Goal: Find contact information: Find contact information

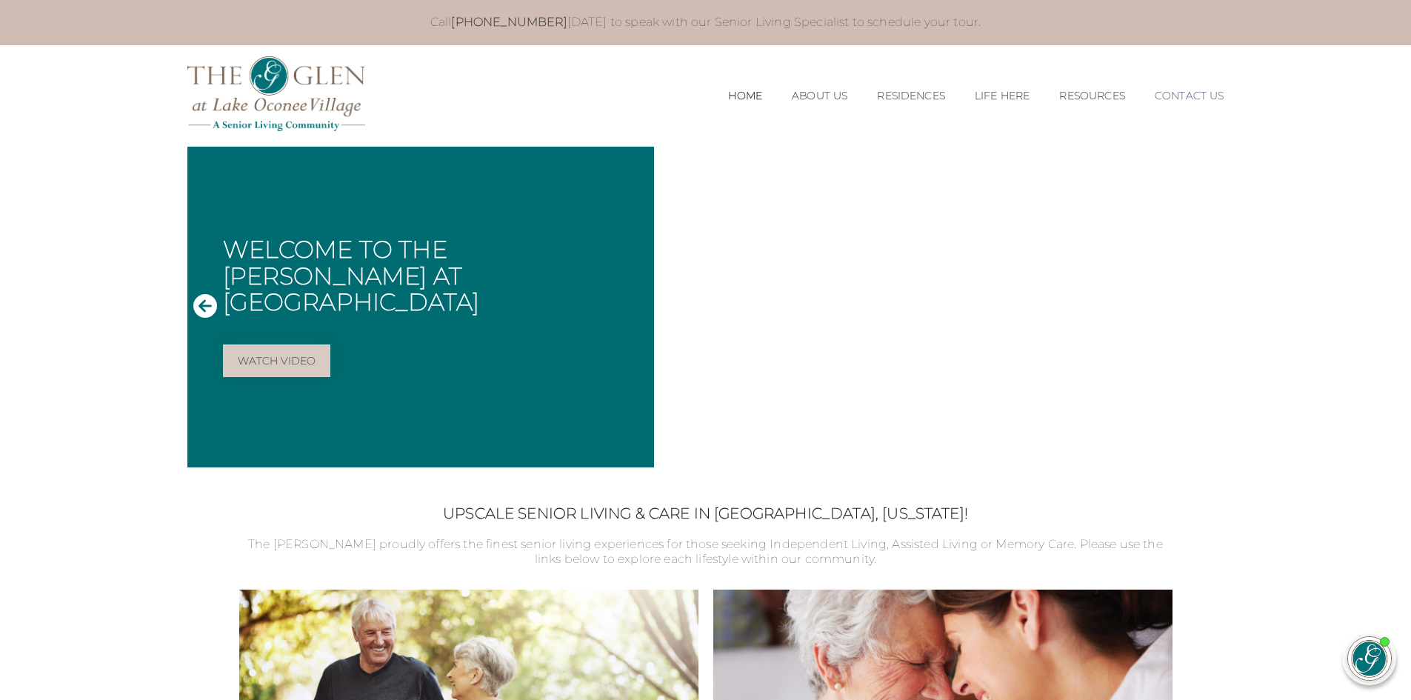
click at [1184, 96] on link "Contact Us" at bounding box center [1190, 96] width 70 height 13
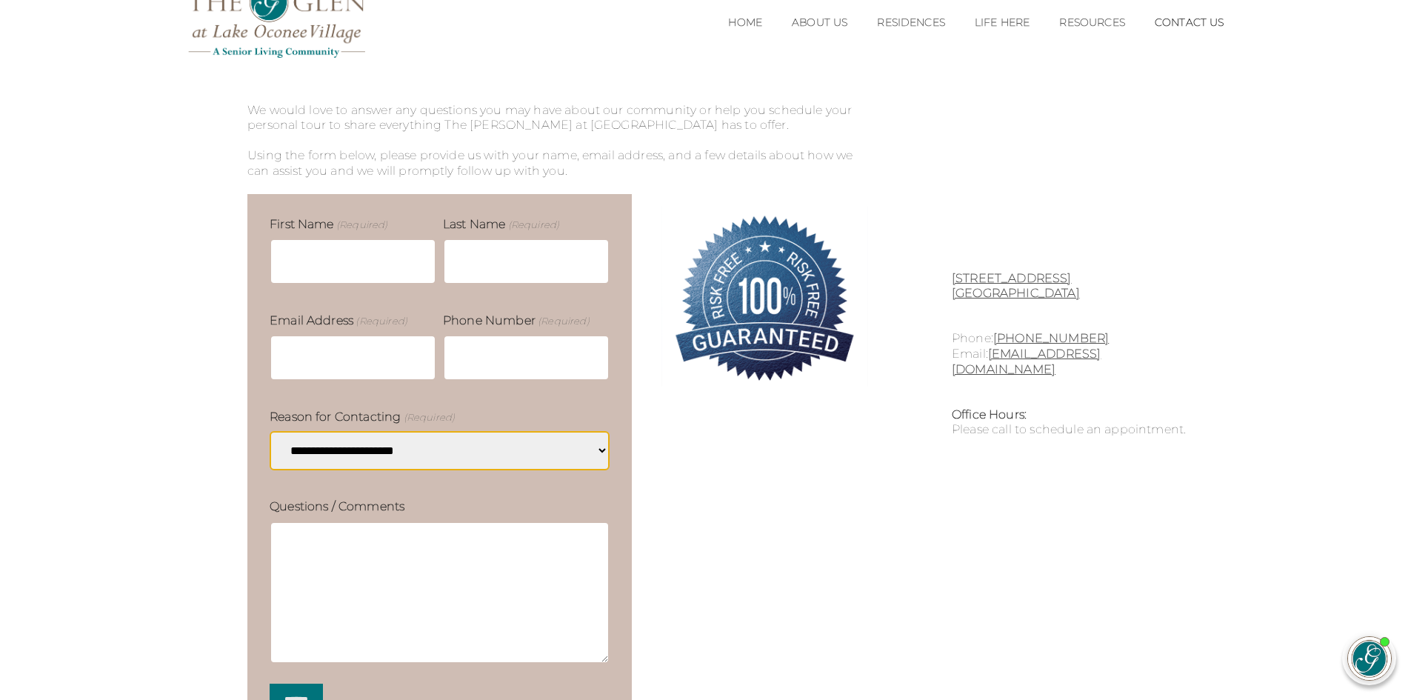
scroll to position [74, 0]
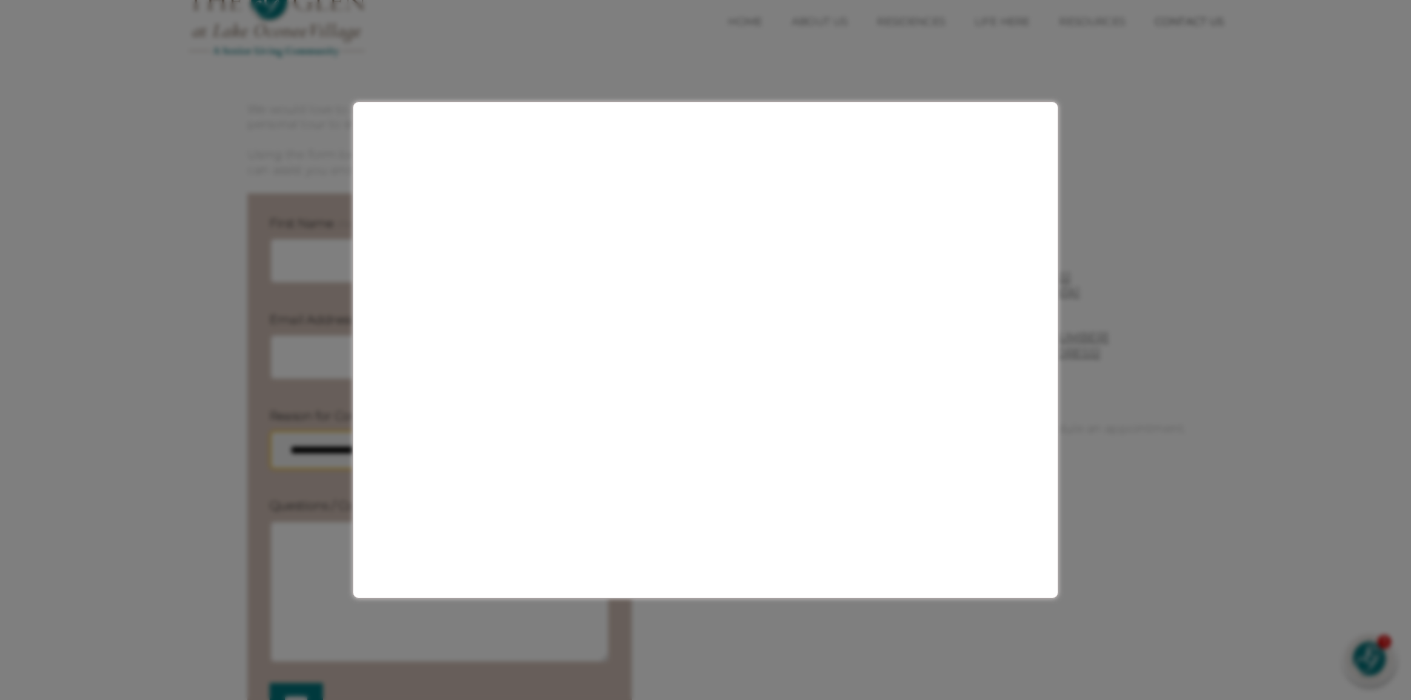
click at [1325, 287] on div at bounding box center [705, 350] width 1411 height 700
